Goal: Find specific page/section: Find specific page/section

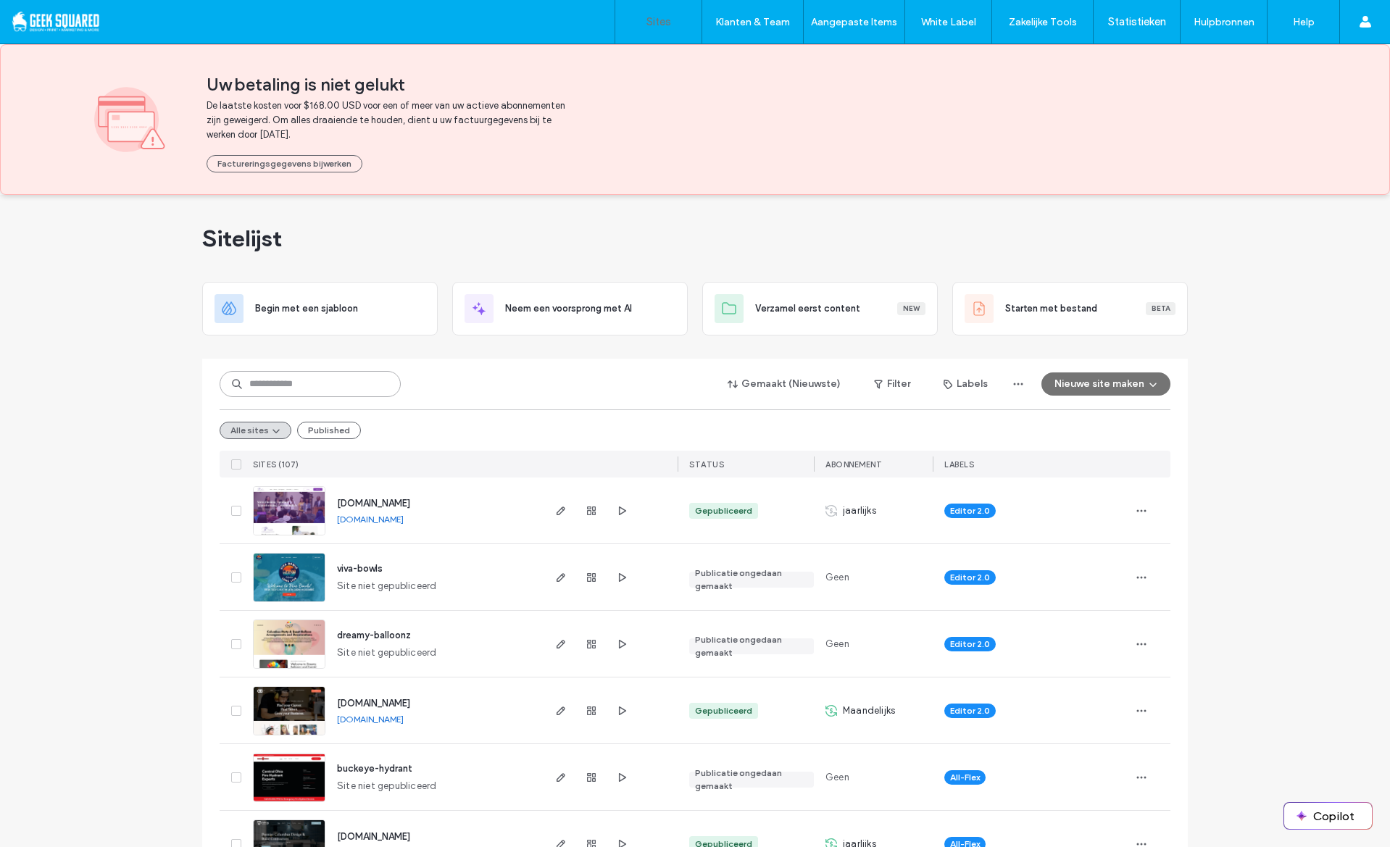
click at [362, 385] on input at bounding box center [310, 384] width 181 height 26
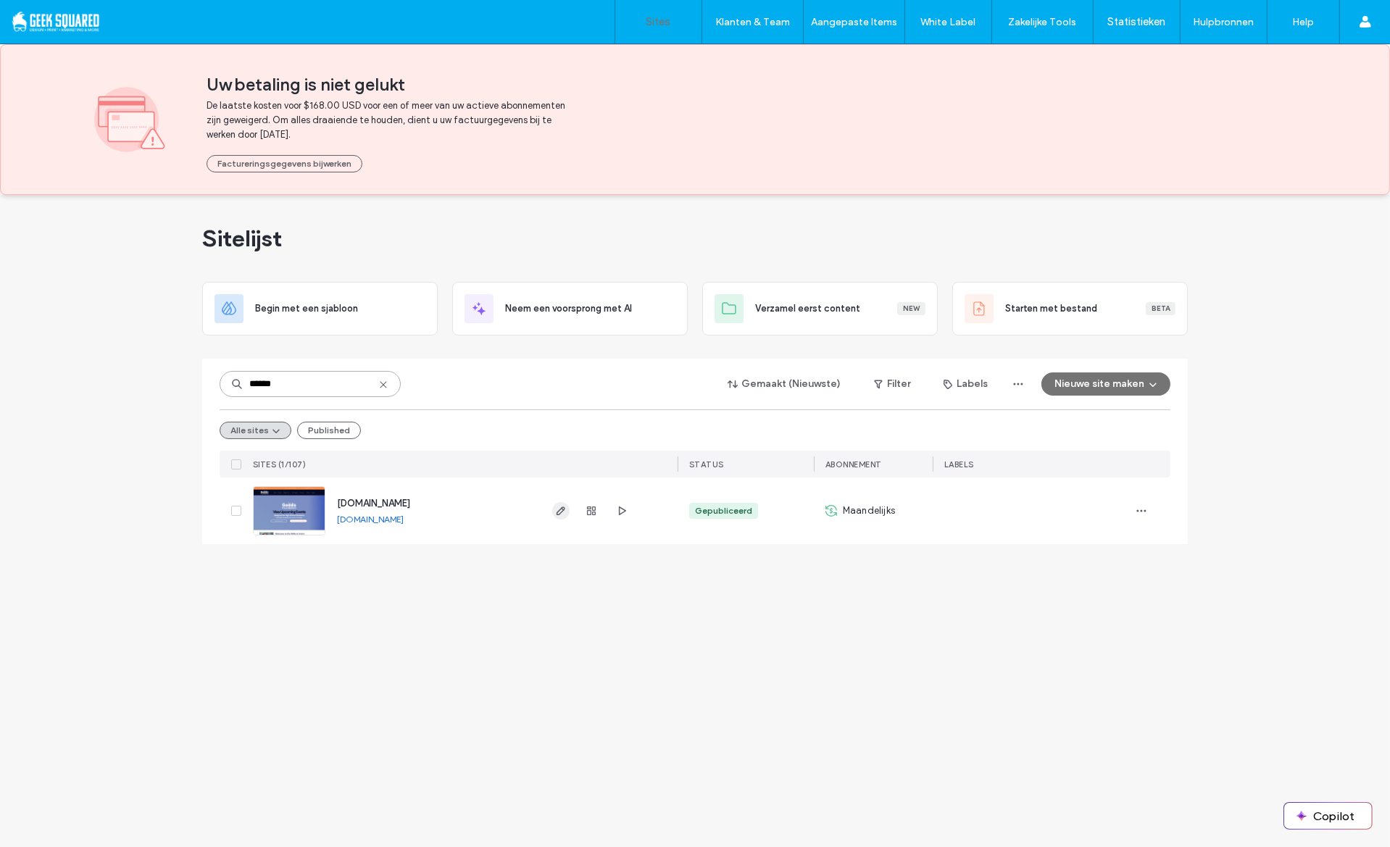
type input "******"
click at [554, 504] on span "button" at bounding box center [560, 510] width 17 height 17
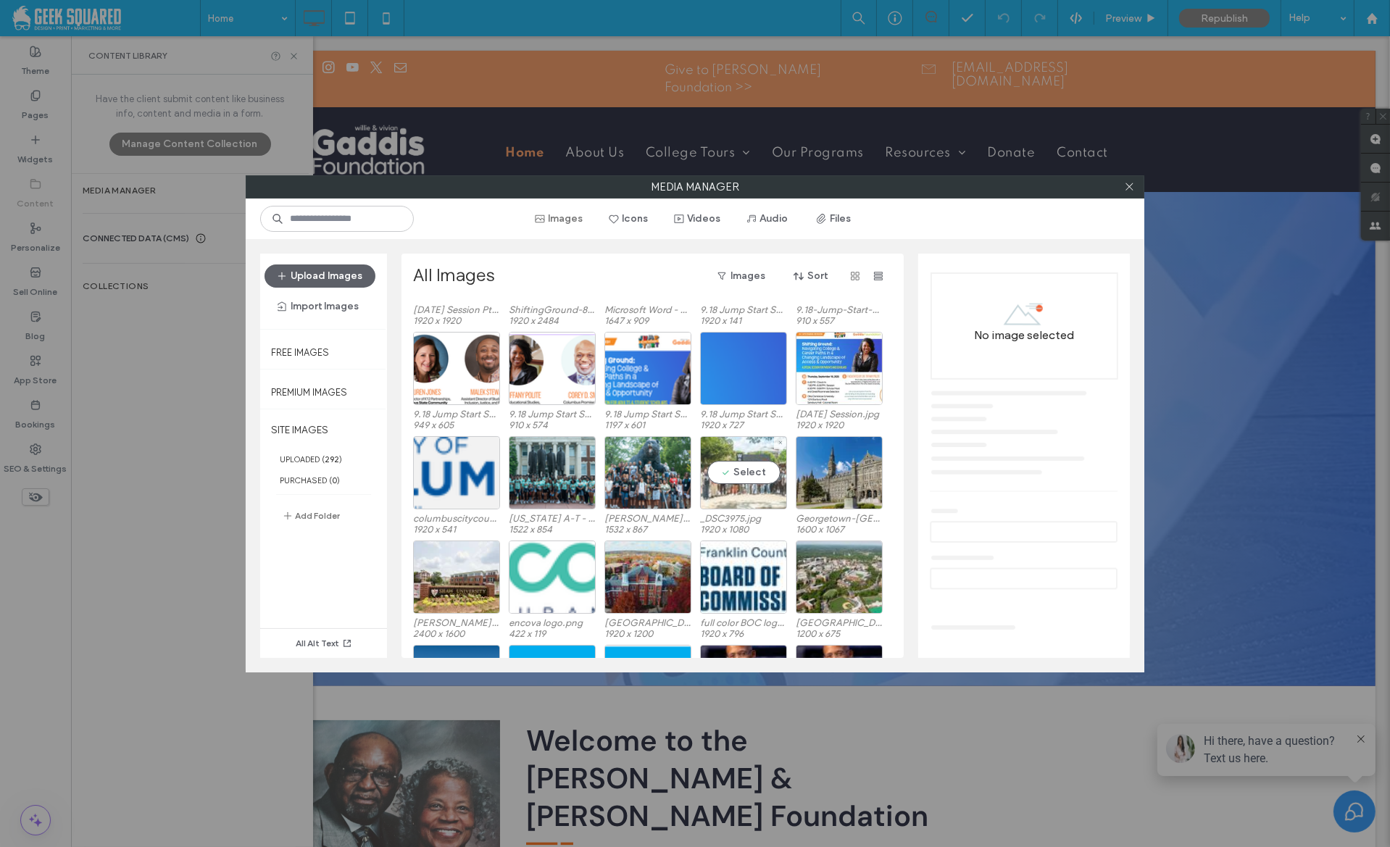
click at [746, 494] on div "Select" at bounding box center [743, 472] width 87 height 73
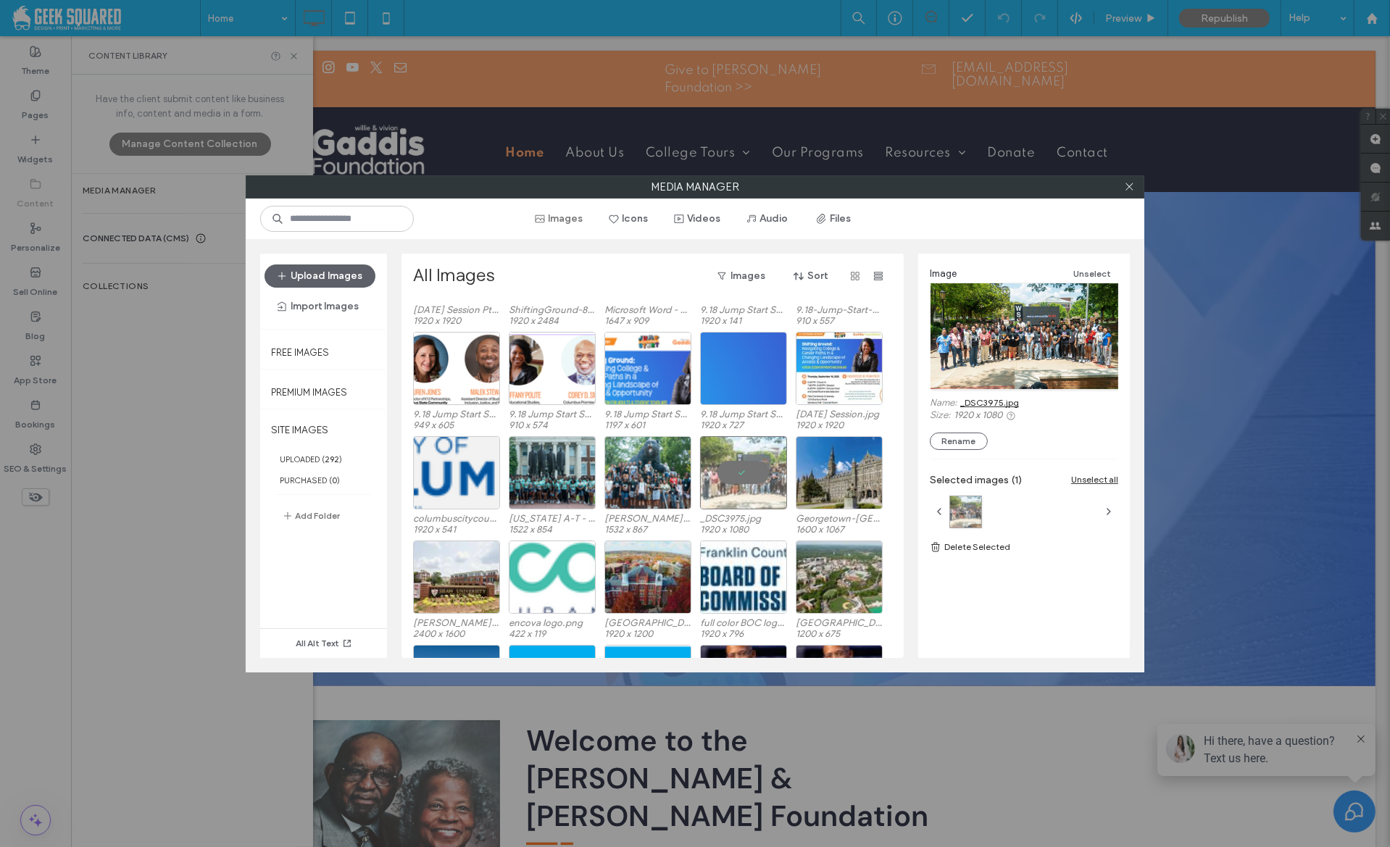
click at [1001, 402] on link "_DSC3975.jpg" at bounding box center [989, 402] width 59 height 11
click at [1129, 190] on icon at bounding box center [1129, 186] width 11 height 11
